Goal: Task Accomplishment & Management: Manage account settings

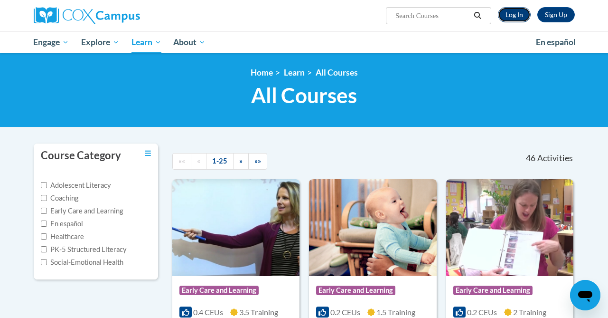
click at [521, 14] on link "Log In" at bounding box center [514, 14] width 33 height 15
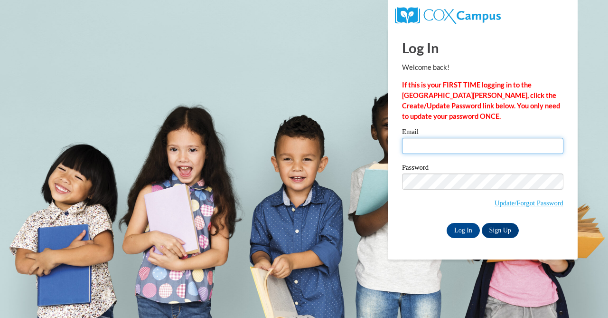
click at [442, 144] on input "Email" at bounding box center [482, 146] width 161 height 16
click at [435, 148] on input "Email" at bounding box center [482, 146] width 161 height 16
type input "ccotter@sasd.net"
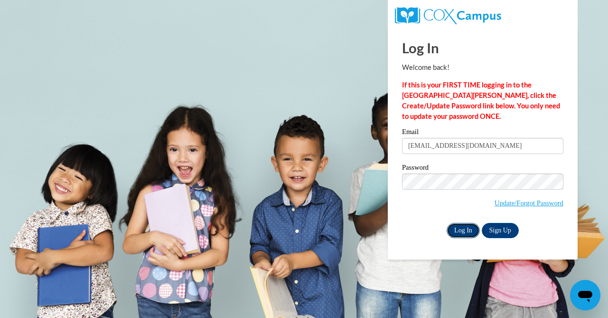
click at [461, 228] on input "Log In" at bounding box center [463, 230] width 33 height 15
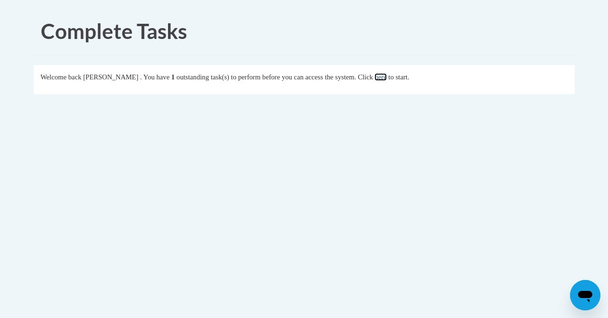
click at [387, 80] on link "here" at bounding box center [381, 77] width 12 height 8
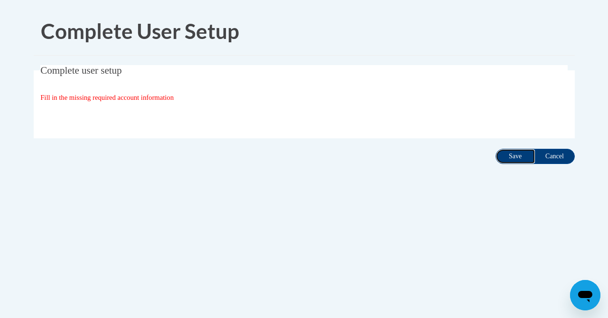
click at [505, 157] on input "Save" at bounding box center [516, 156] width 40 height 15
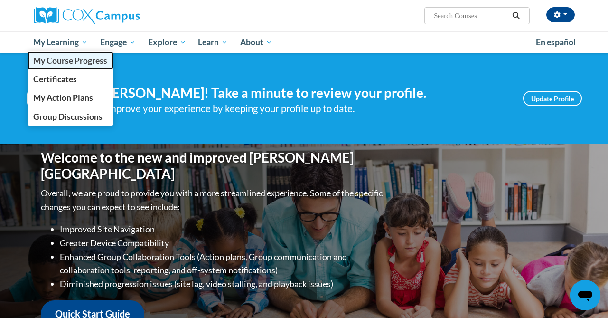
click at [66, 65] on span "My Course Progress" at bounding box center [70, 61] width 74 height 10
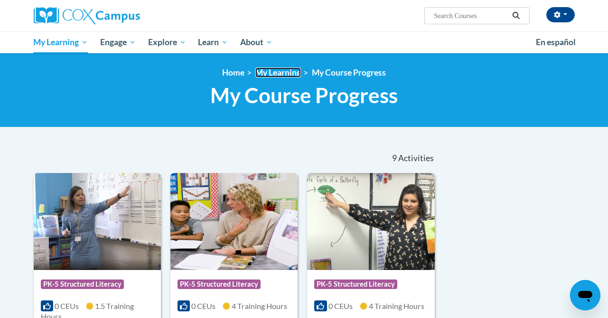
click at [282, 73] on link "My Learning" at bounding box center [278, 72] width 46 height 10
